Goal: Check status

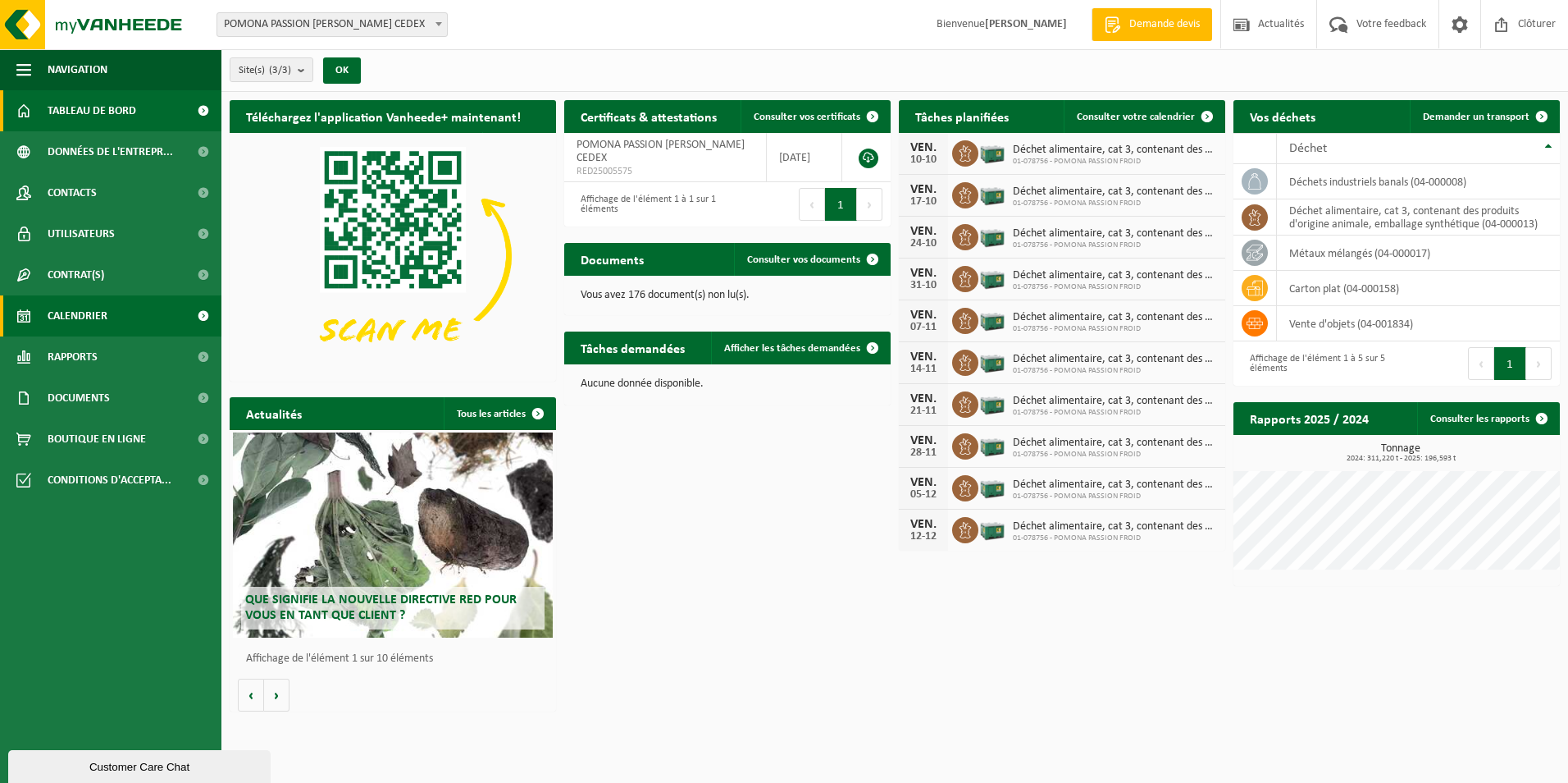
click at [57, 315] on span "Calendrier" at bounding box center [78, 316] width 60 height 41
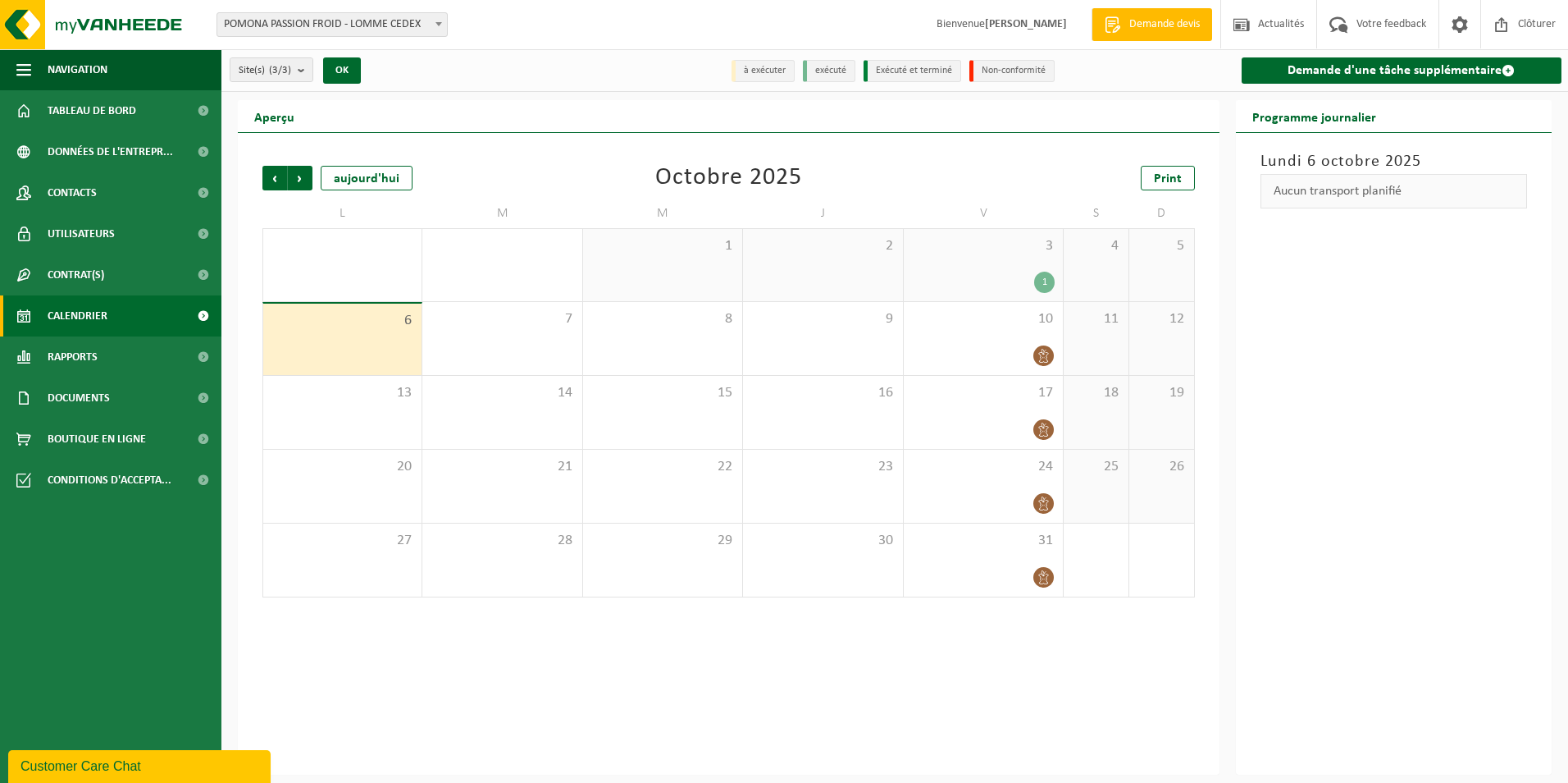
click at [1011, 271] on div "1" at bounding box center [983, 282] width 143 height 21
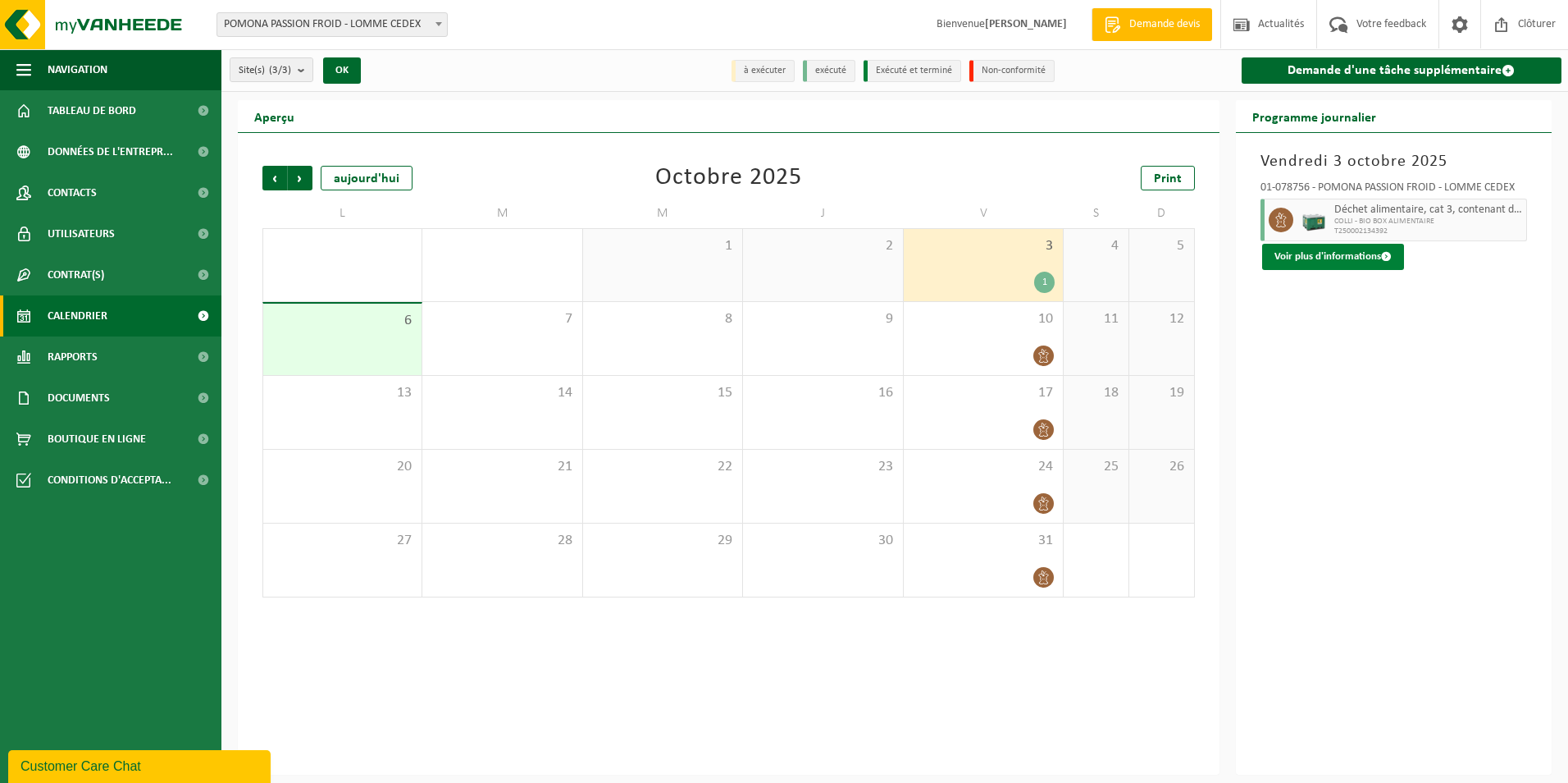
click at [1349, 247] on button "Voir plus d'informations" at bounding box center [1333, 257] width 142 height 26
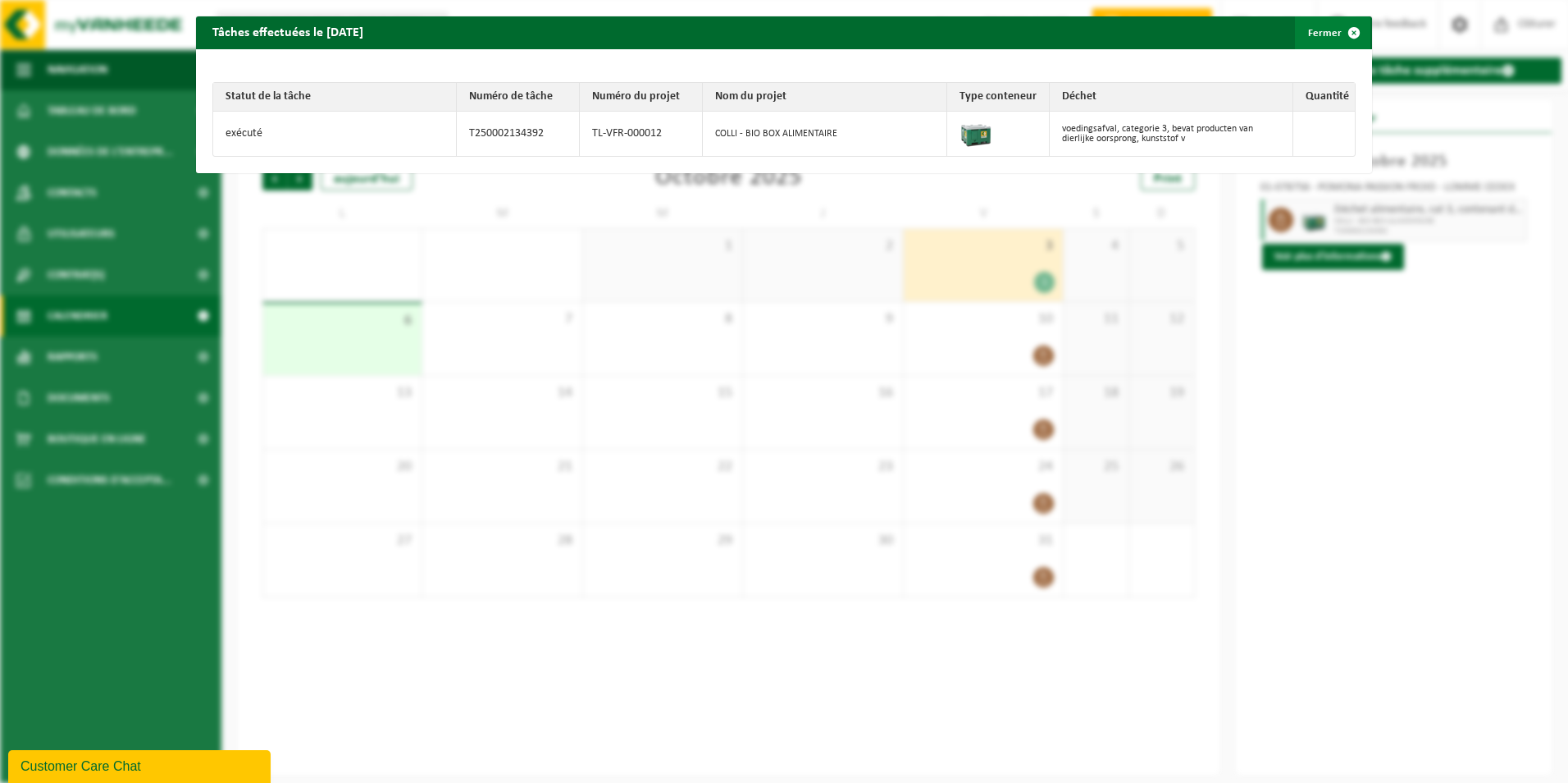
click at [1339, 32] on span "button" at bounding box center [1354, 33] width 33 height 33
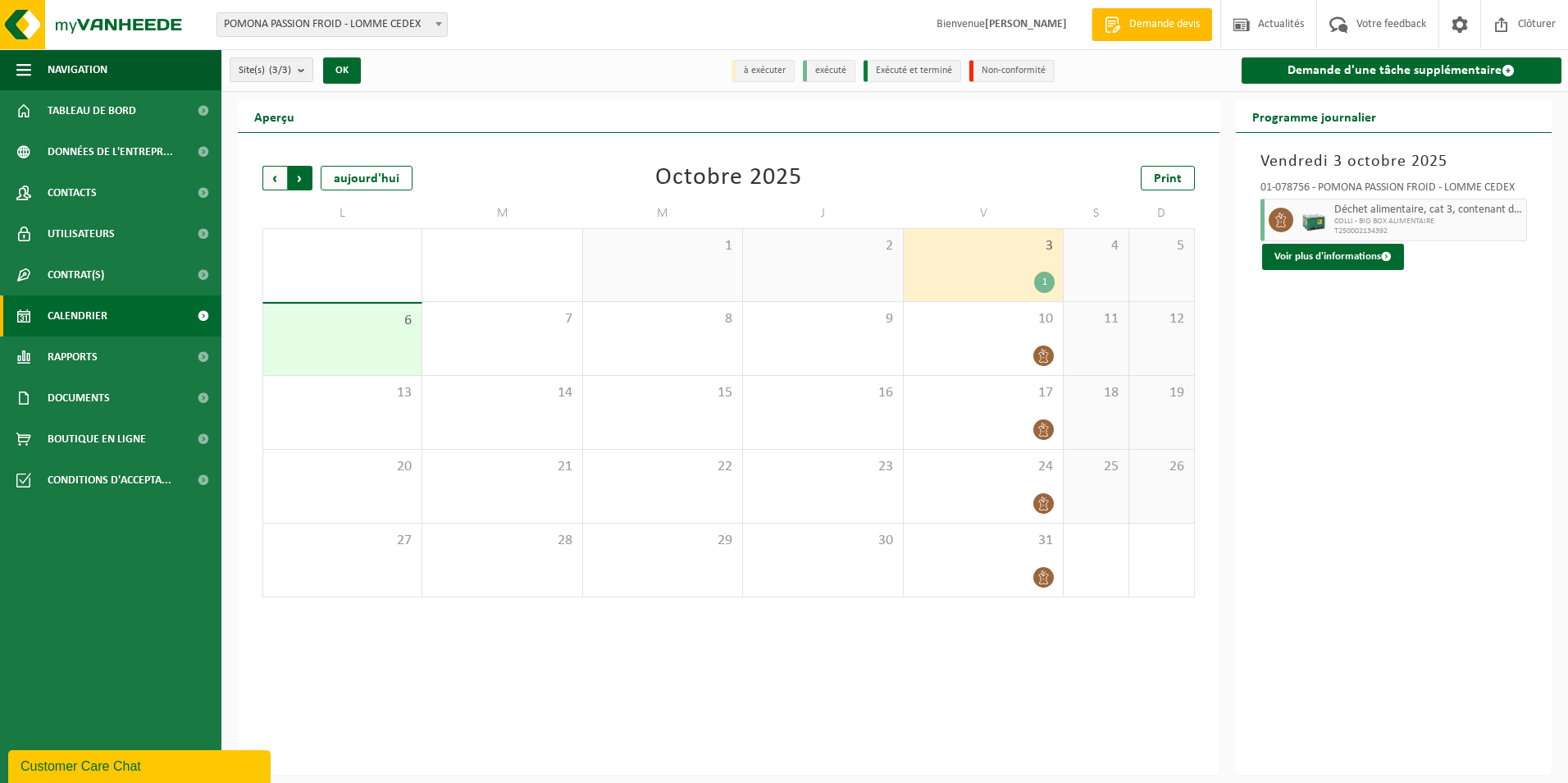
click at [270, 175] on span "Précédent" at bounding box center [274, 177] width 24 height 24
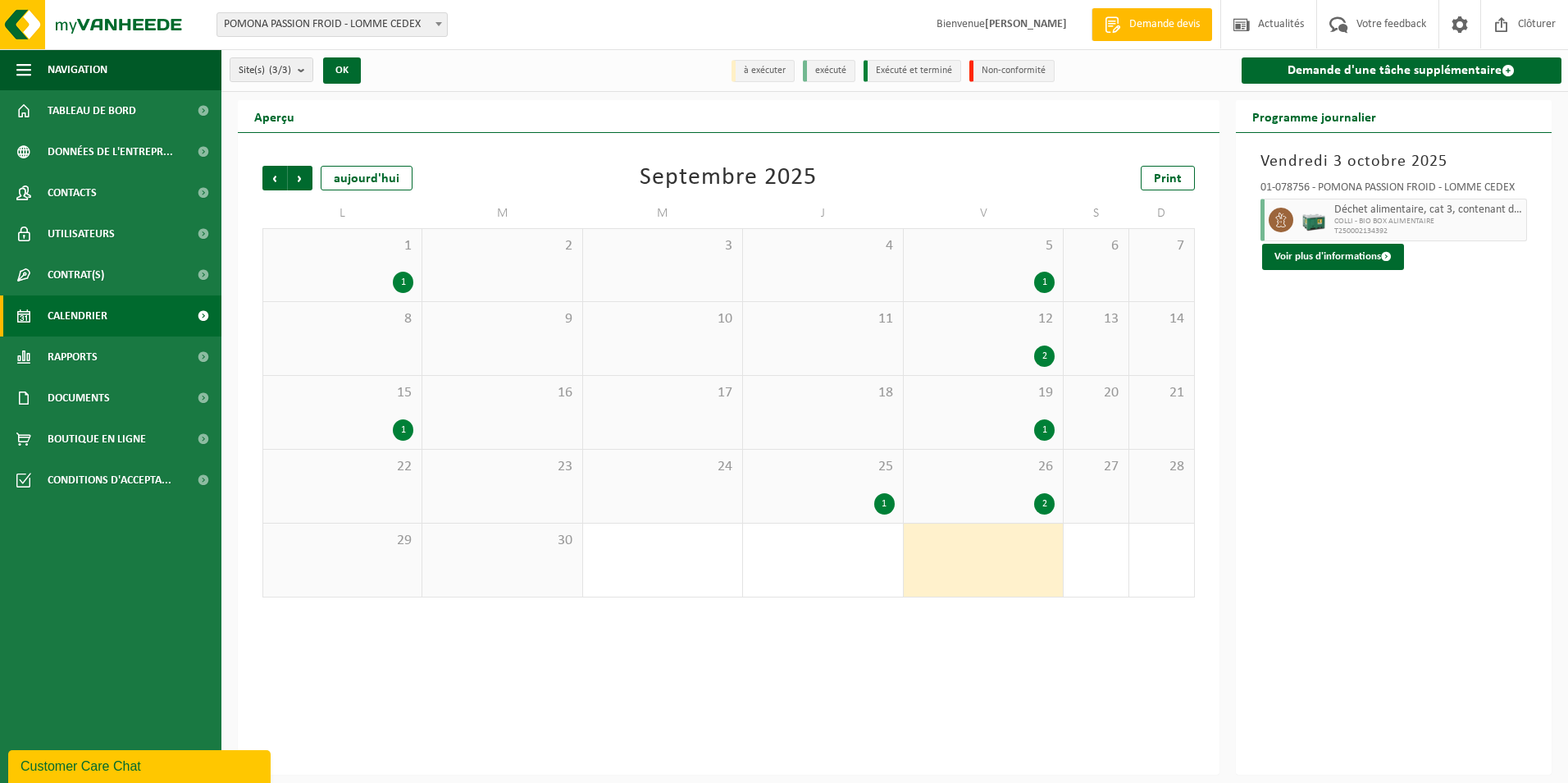
click at [1008, 490] on div "26 2" at bounding box center [983, 485] width 159 height 73
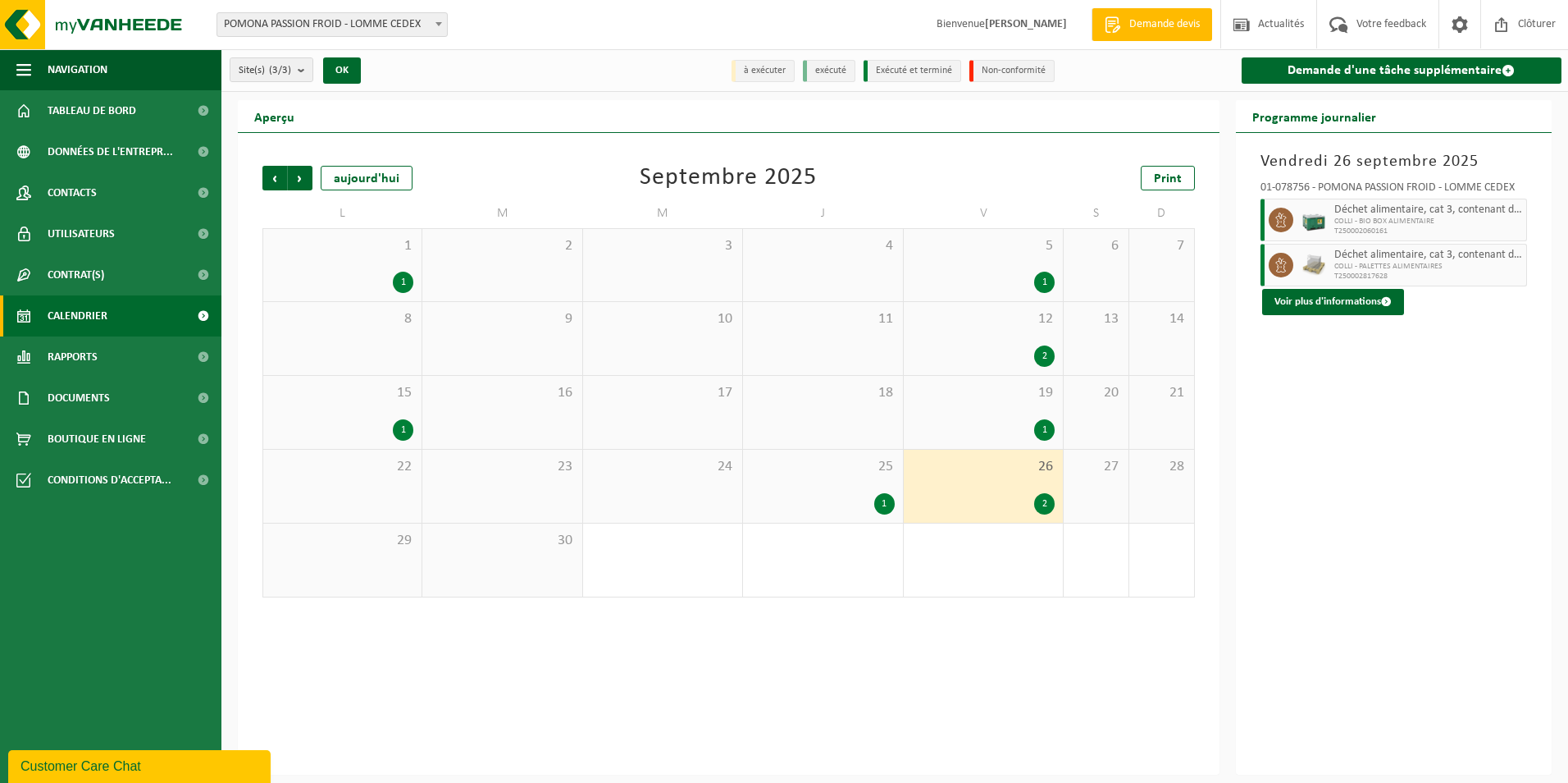
click at [1359, 269] on span "COLLI - PALETTES ALIMENTAIRES" at bounding box center [1428, 267] width 189 height 10
click at [1358, 300] on button "Voir plus d'informations" at bounding box center [1333, 302] width 142 height 26
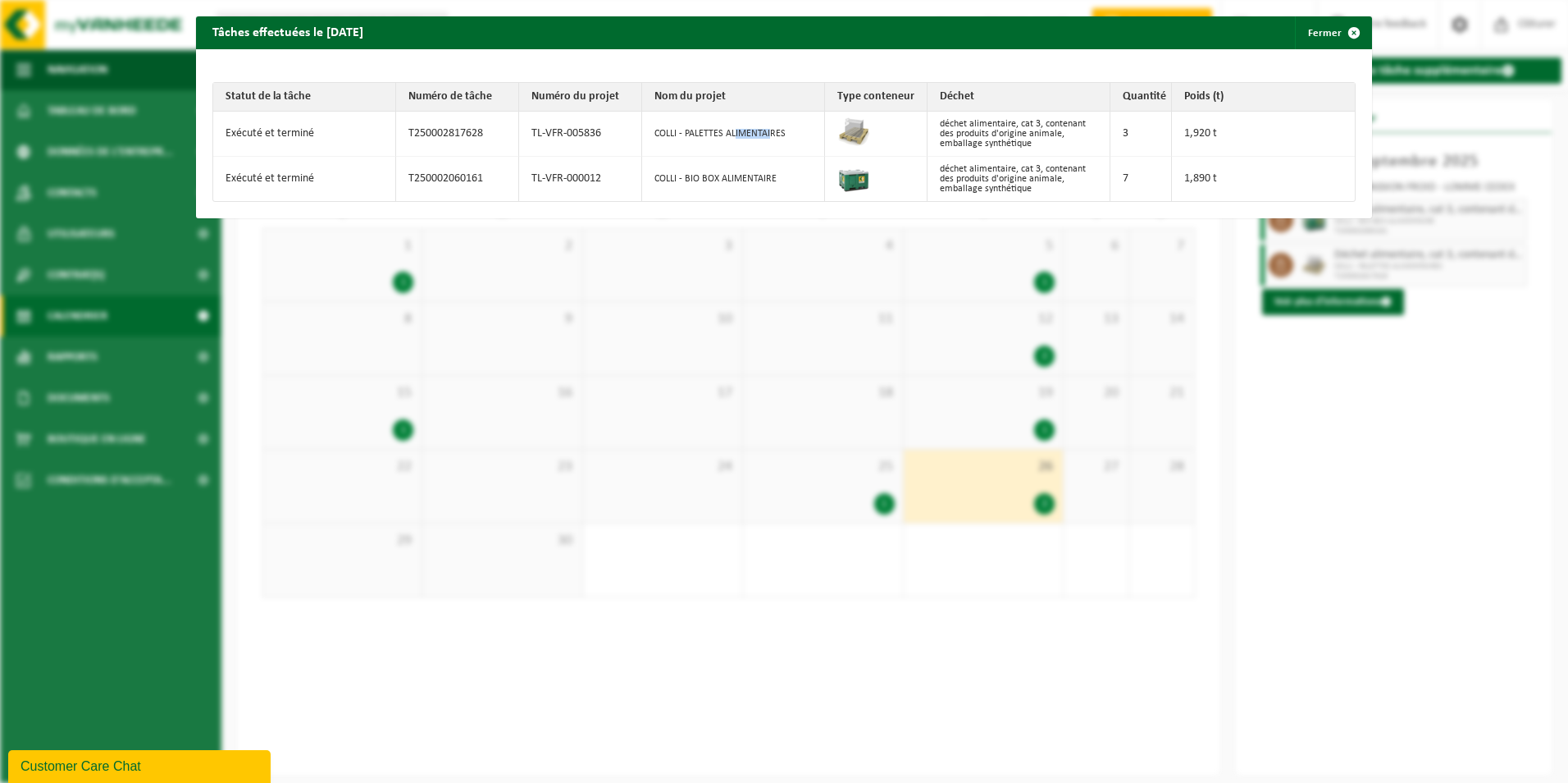
drag, startPoint x: 766, startPoint y: 130, endPoint x: 731, endPoint y: 138, distance: 35.9
click at [731, 138] on td "COLLI - PALETTES ALIMENTAIRES" at bounding box center [733, 134] width 183 height 45
click at [1117, 138] on td "3" at bounding box center [1140, 134] width 61 height 45
click at [1192, 139] on td "1,920 t" at bounding box center [1263, 134] width 183 height 45
drag, startPoint x: 1201, startPoint y: 137, endPoint x: 1181, endPoint y: 140, distance: 20.2
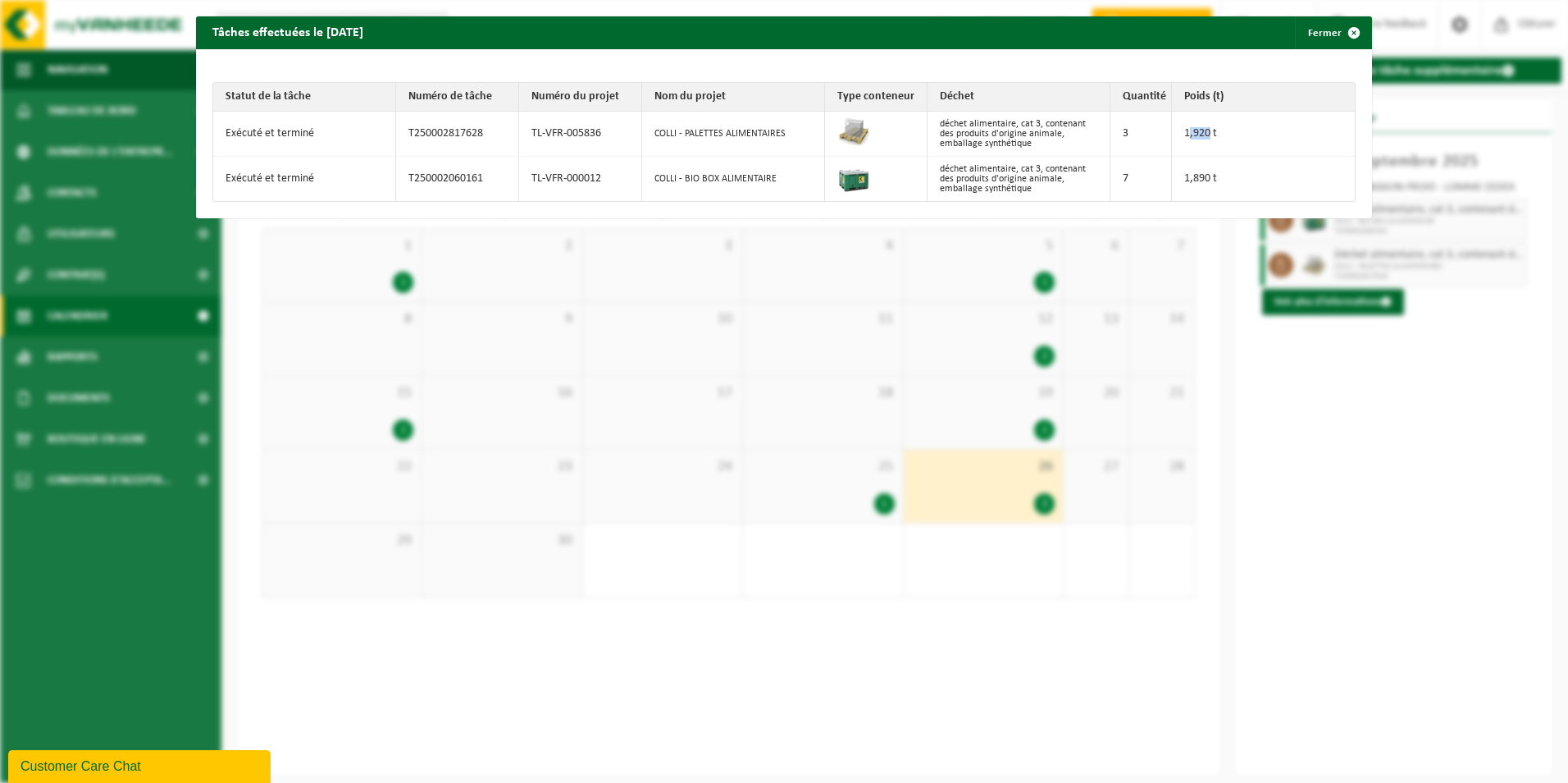
click at [1181, 140] on td "1,920 t" at bounding box center [1263, 134] width 183 height 45
drag, startPoint x: 1181, startPoint y: 140, endPoint x: 1189, endPoint y: 141, distance: 8.1
click at [1189, 141] on td "1,920 t" at bounding box center [1263, 134] width 183 height 45
click at [1338, 26] on span "button" at bounding box center [1354, 33] width 33 height 33
